Goal: Transaction & Acquisition: Purchase product/service

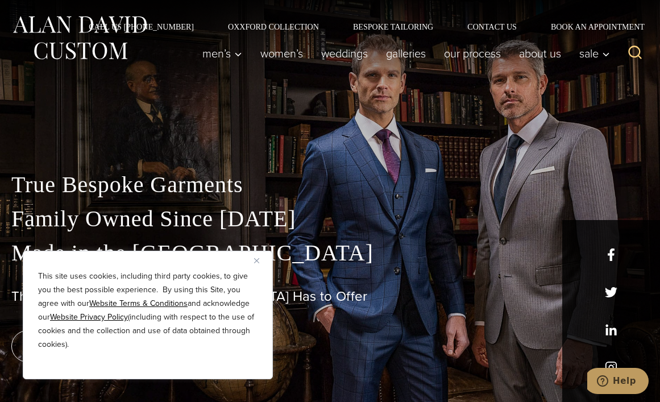
click at [257, 258] on img "Close" at bounding box center [256, 260] width 5 height 5
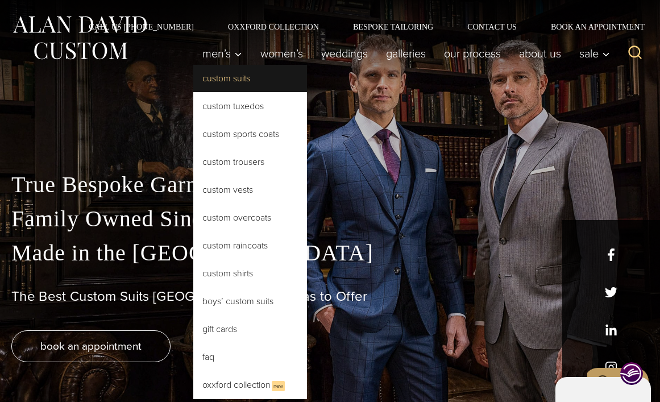
click at [221, 72] on link "Custom Suits" at bounding box center [250, 78] width 114 height 27
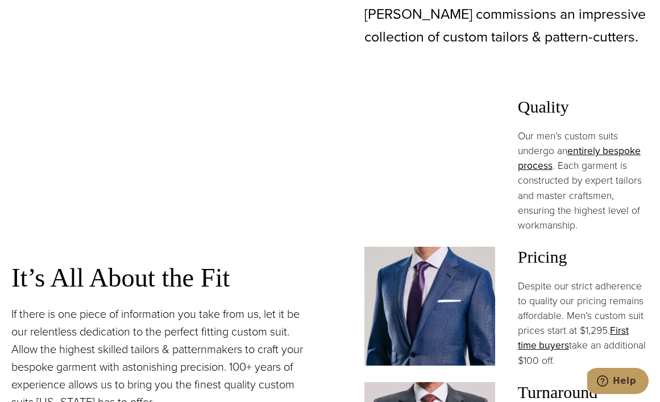
scroll to position [739, 0]
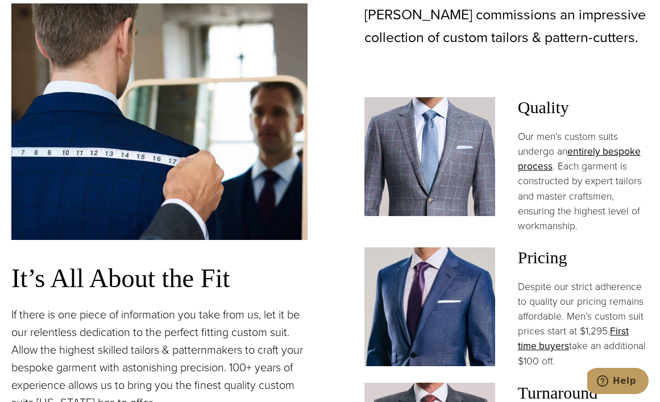
click at [412, 270] on img at bounding box center [430, 306] width 131 height 119
click at [478, 275] on img at bounding box center [430, 306] width 131 height 119
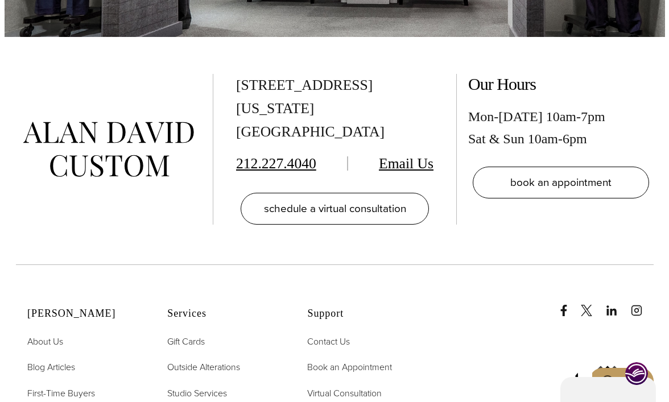
scroll to position [6085, 0]
